Goal: Information Seeking & Learning: Learn about a topic

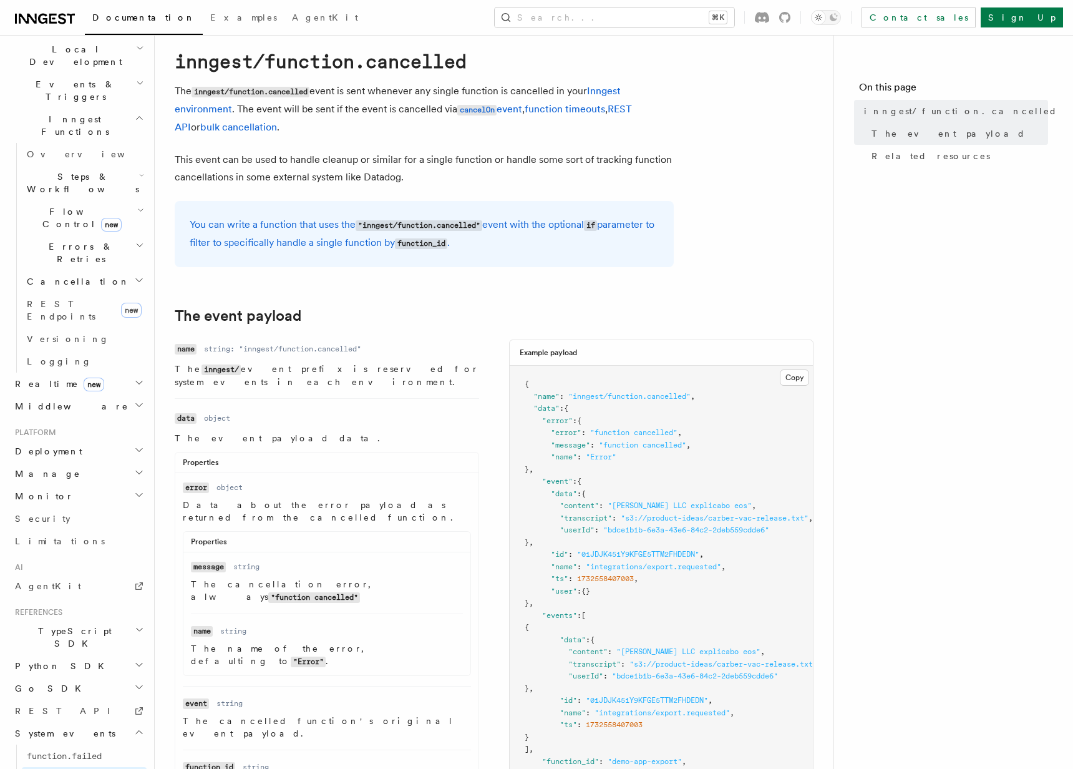
scroll to position [291, 0]
drag, startPoint x: 695, startPoint y: 234, endPoint x: 684, endPoint y: 233, distance: 11.2
click at [695, 234] on article "References System events inngest/function.cancelled The inngest/function.cancel…" at bounding box center [494, 645] width 639 height 1247
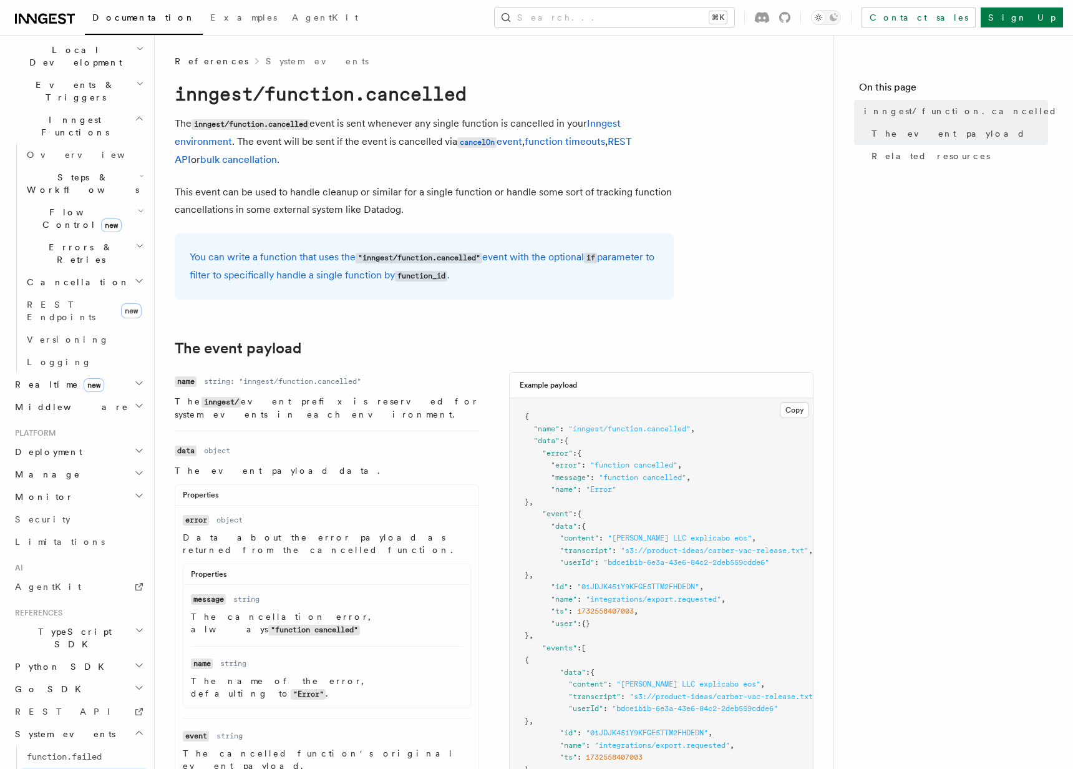
click at [376, 97] on code "inngest/function.cancelled" at bounding box center [321, 93] width 292 height 22
drag, startPoint x: 376, startPoint y: 97, endPoint x: 429, endPoint y: 99, distance: 53.1
click at [378, 97] on code "inngest/function.cancelled" at bounding box center [321, 93] width 292 height 22
click at [429, 99] on code "inngest/function.cancelled" at bounding box center [321, 93] width 292 height 22
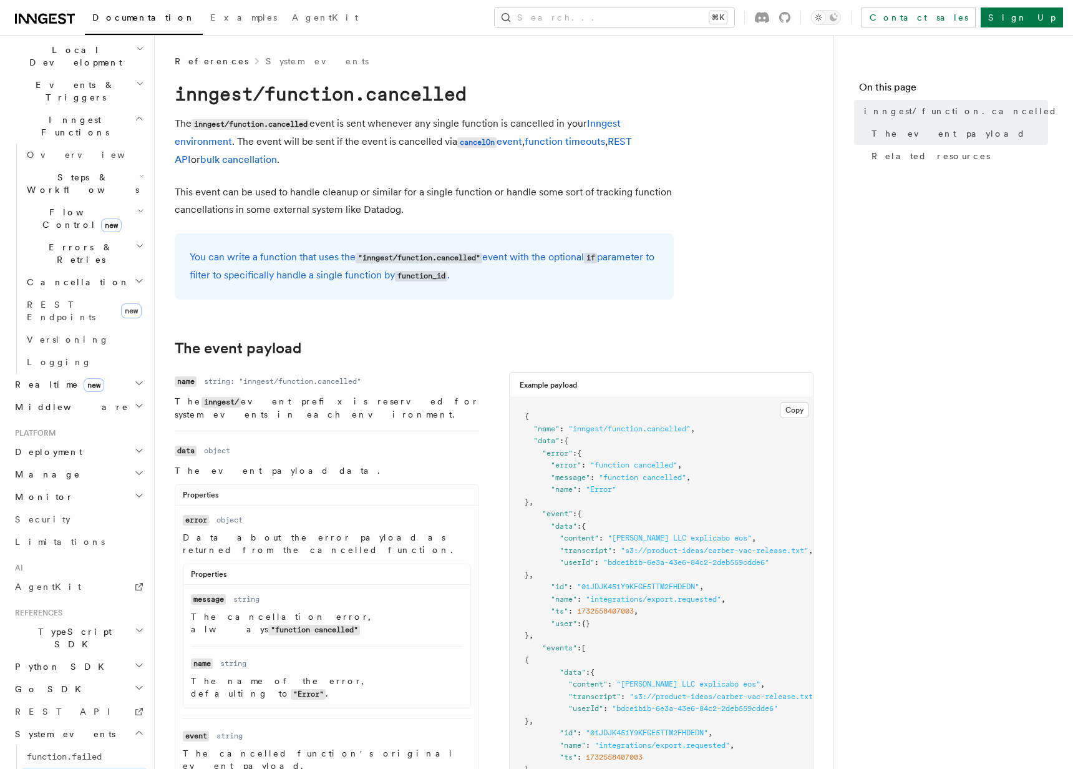
scroll to position [1, 0]
click at [671, 91] on h1 "inngest/function.cancelled" at bounding box center [424, 92] width 499 height 22
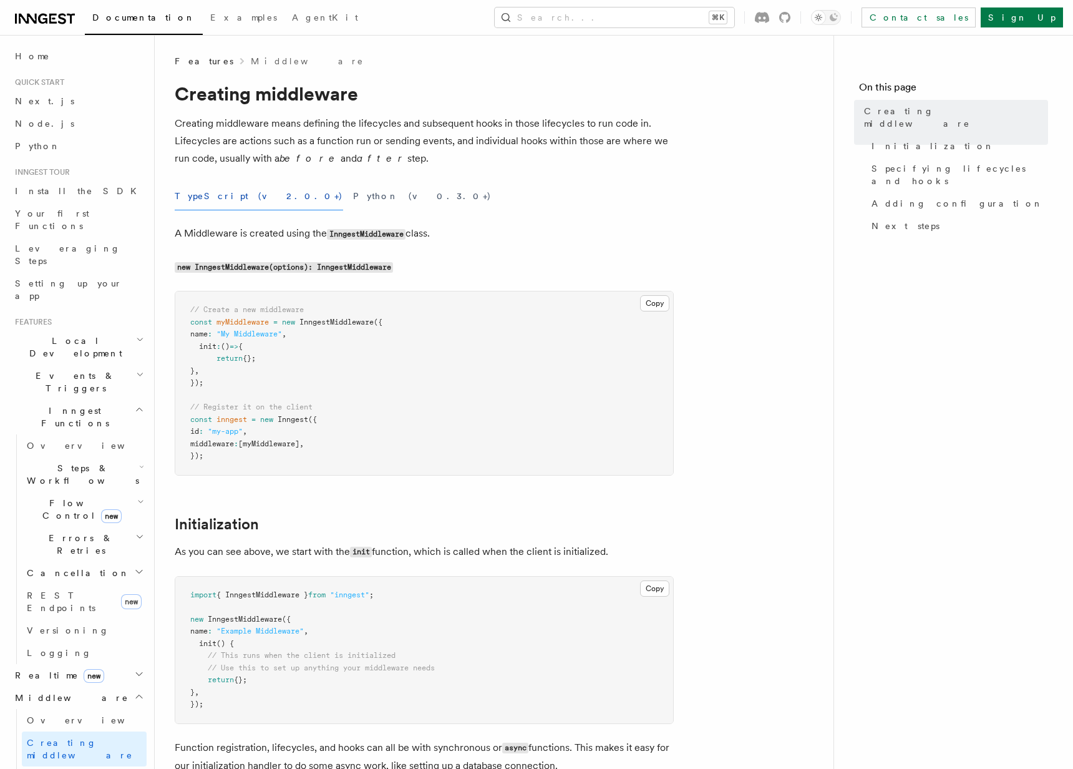
click at [627, 191] on div "TypeScript (v2.0.0+) Python (v0.3.0+)" at bounding box center [424, 196] width 499 height 28
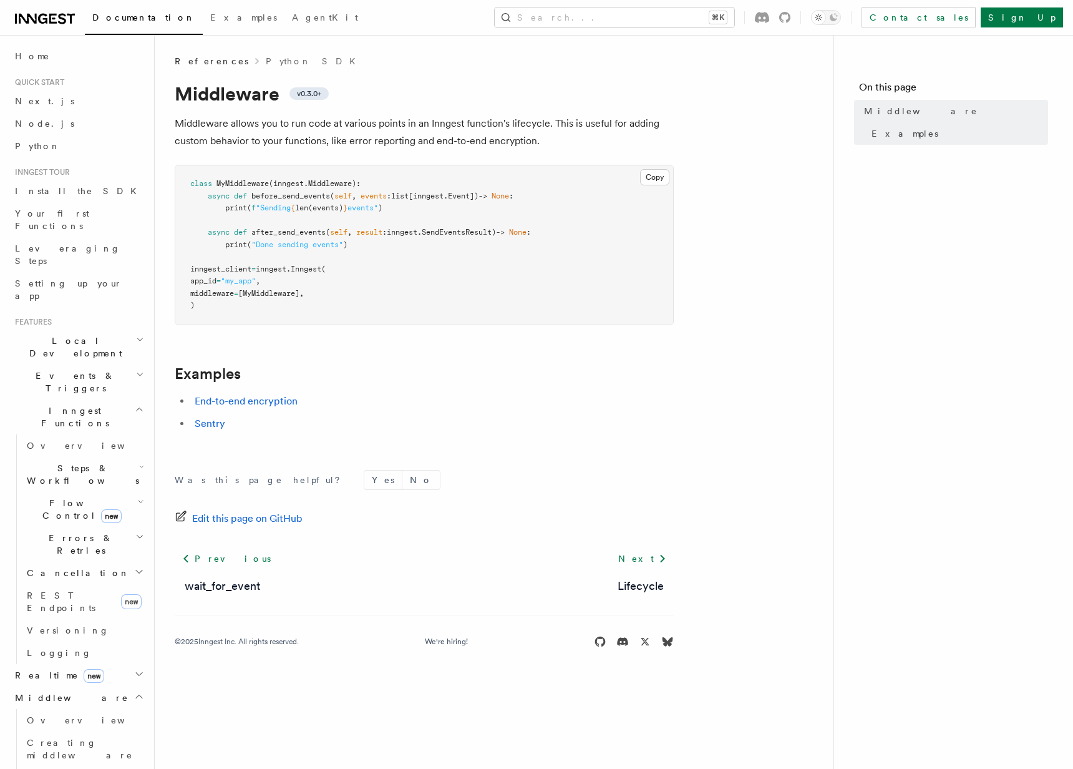
scroll to position [699, 0]
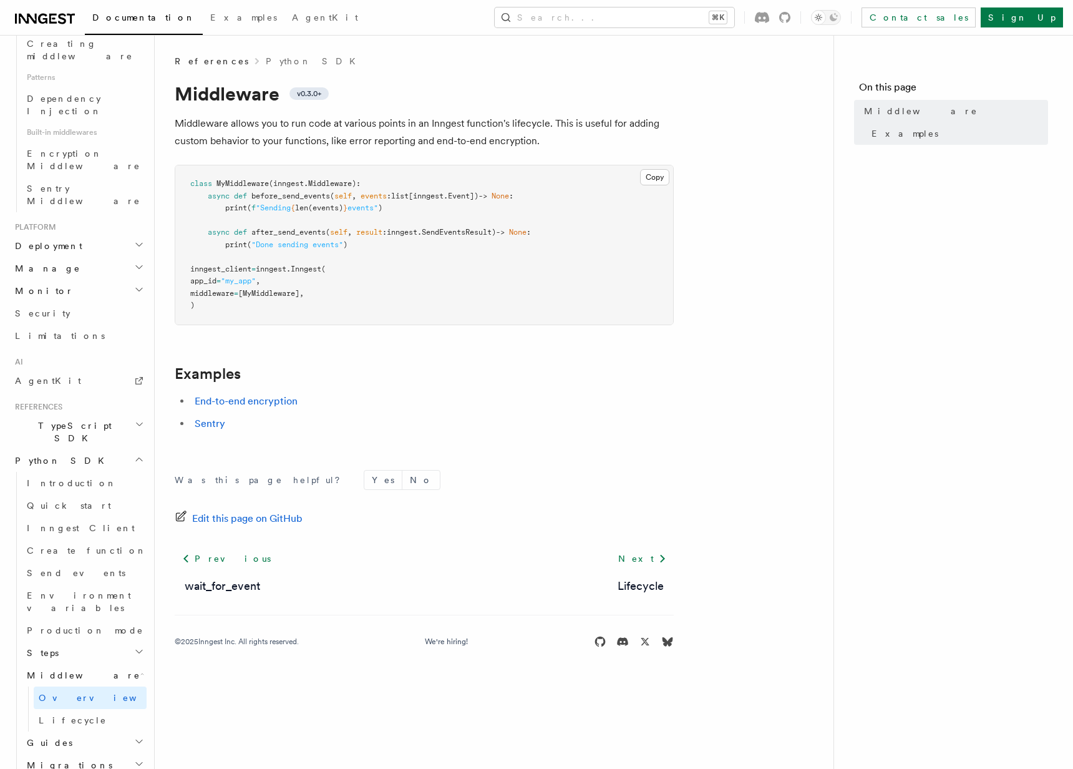
click at [710, 229] on article "References Python SDK Middleware v0.3.0+ Middleware allows you to run code at v…" at bounding box center [494, 366] width 639 height 623
